Goal: Browse casually

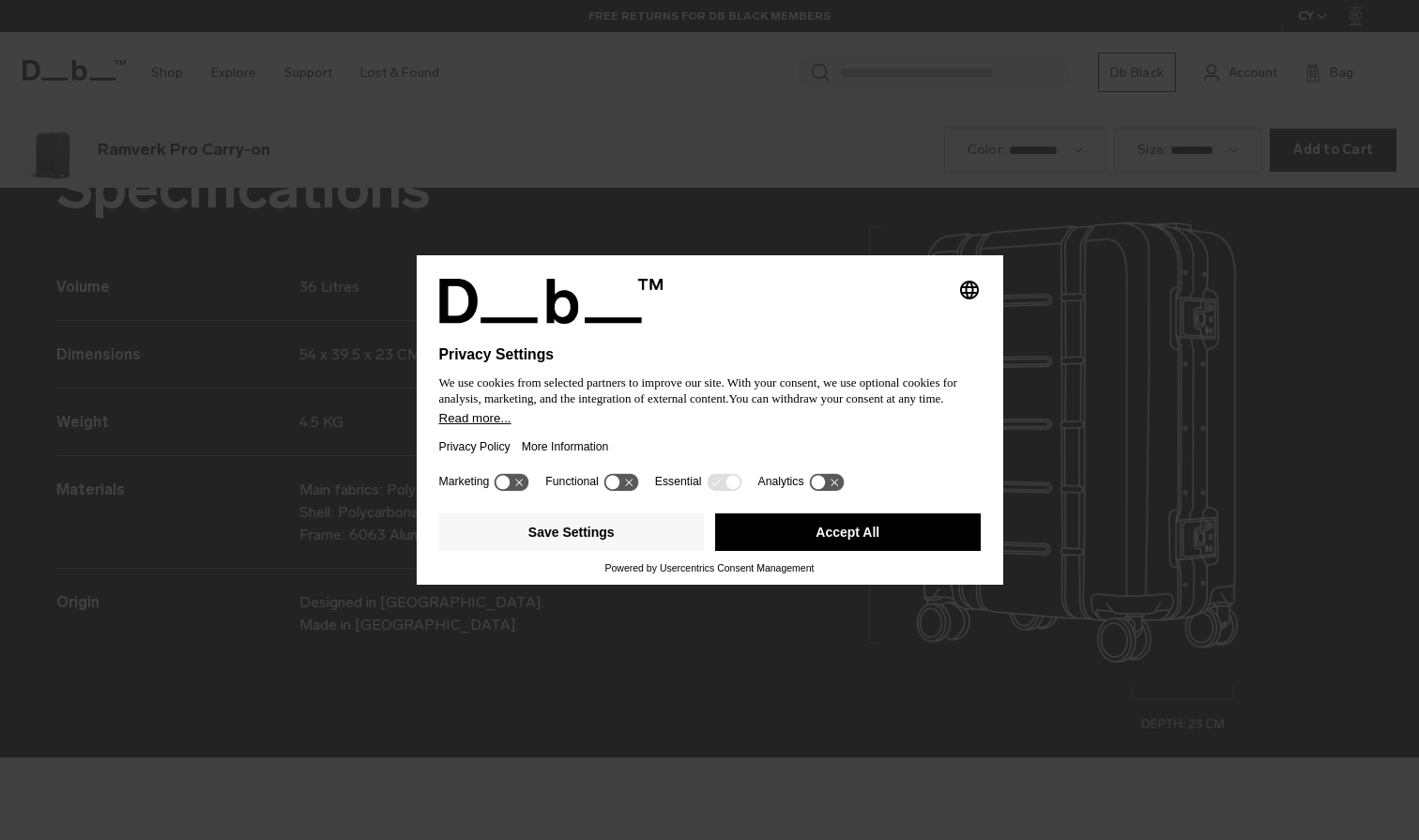
scroll to position [2519, 0]
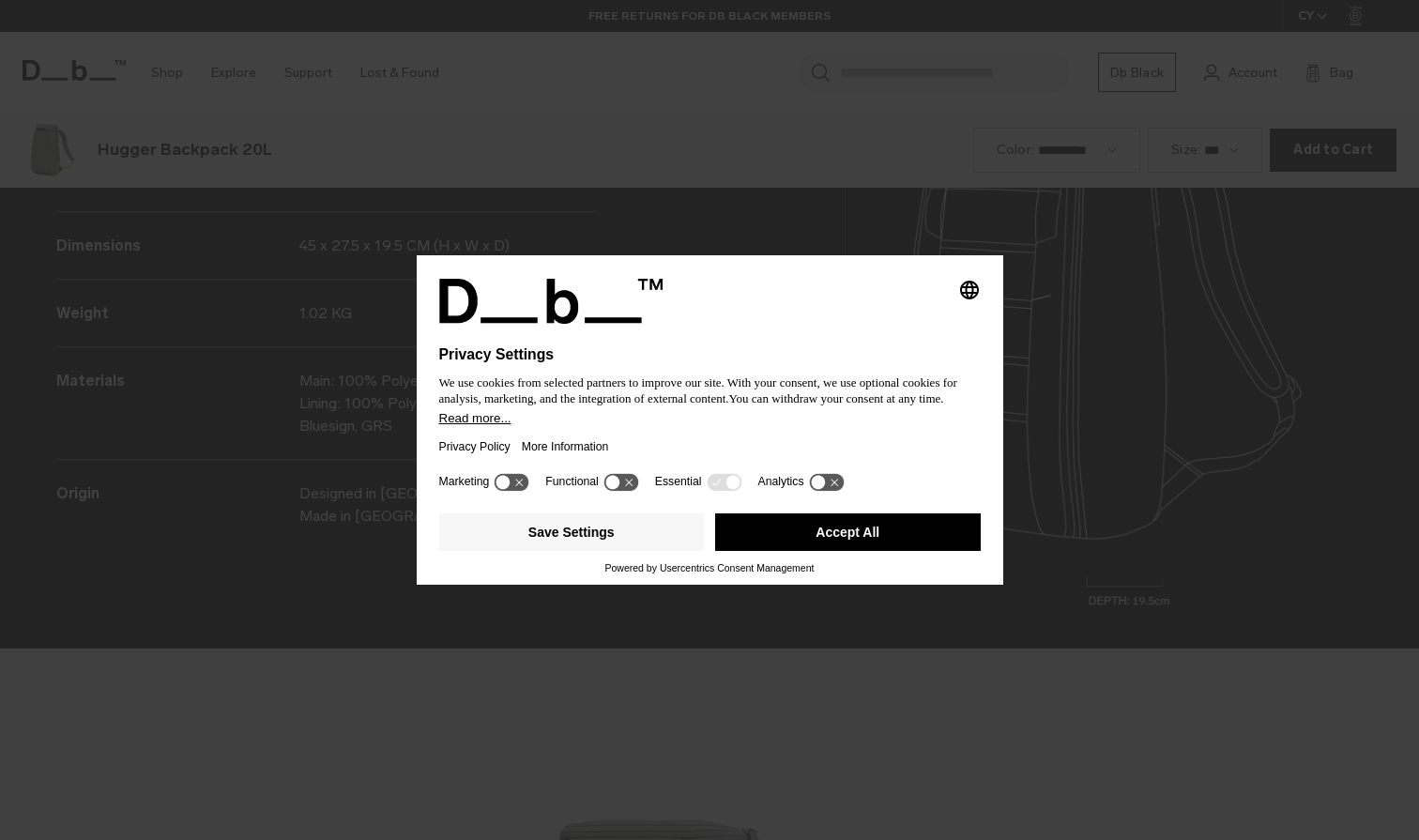
scroll to position [2519, 0]
